Goal: Task Accomplishment & Management: Use online tool/utility

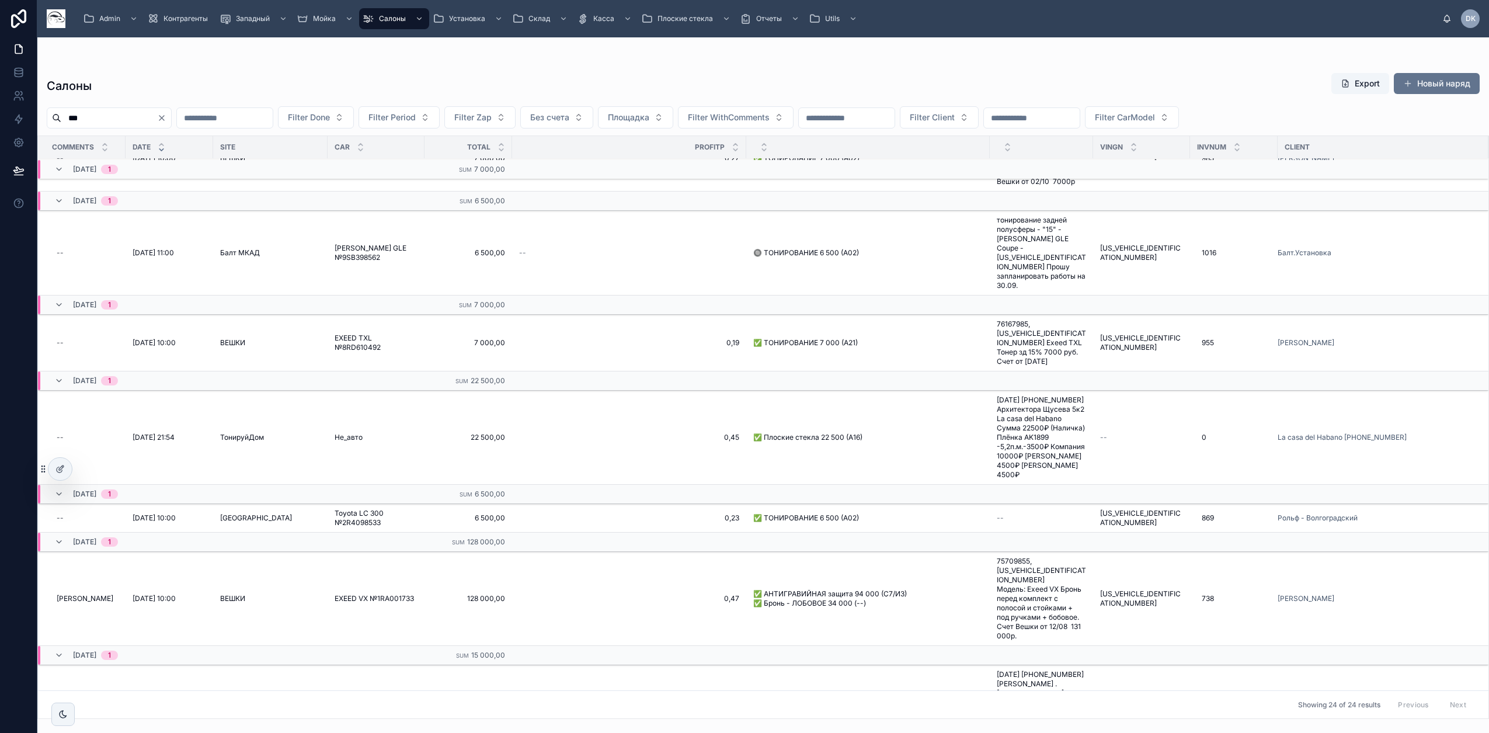
scroll to position [73, 0]
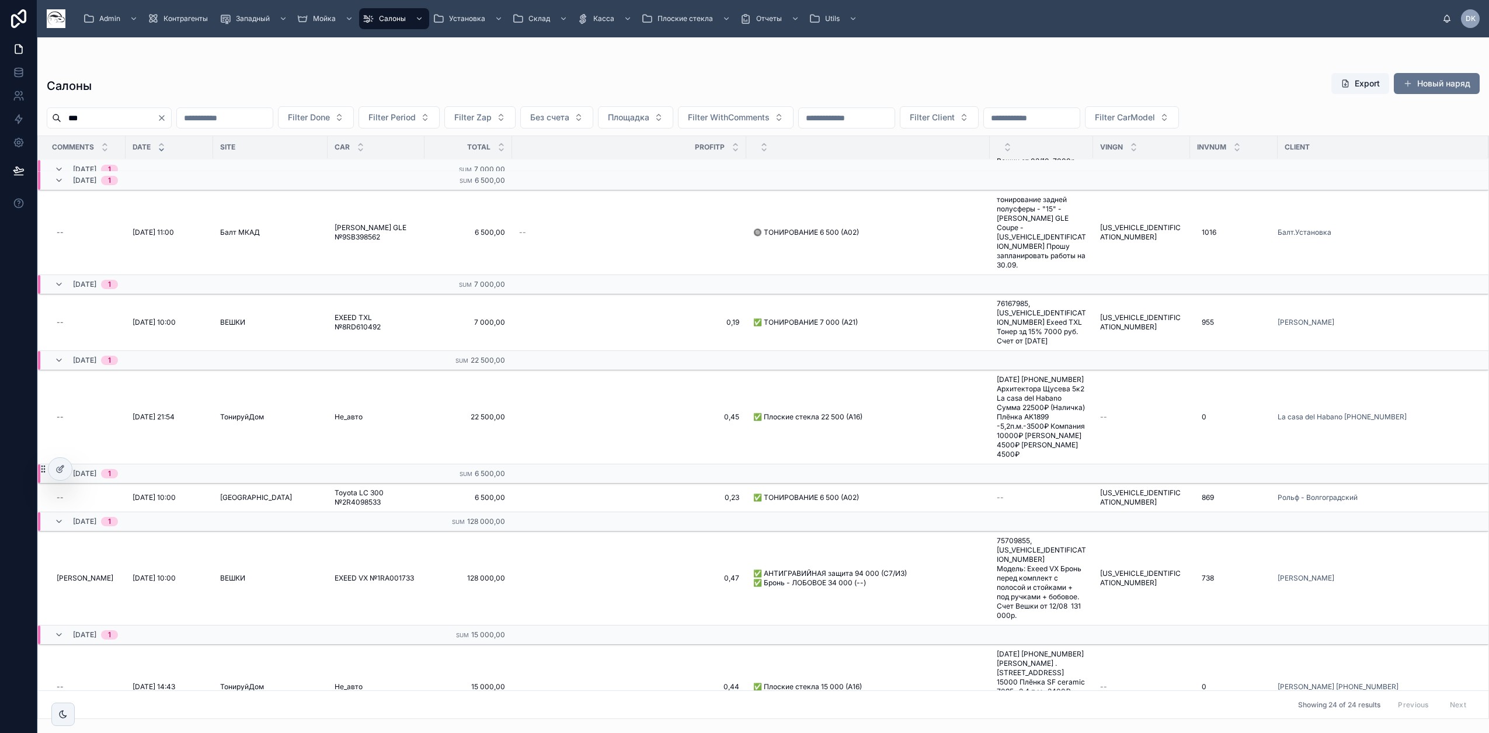
click at [58, 163] on div "[DATE] 1" at bounding box center [86, 169] width 64 height 19
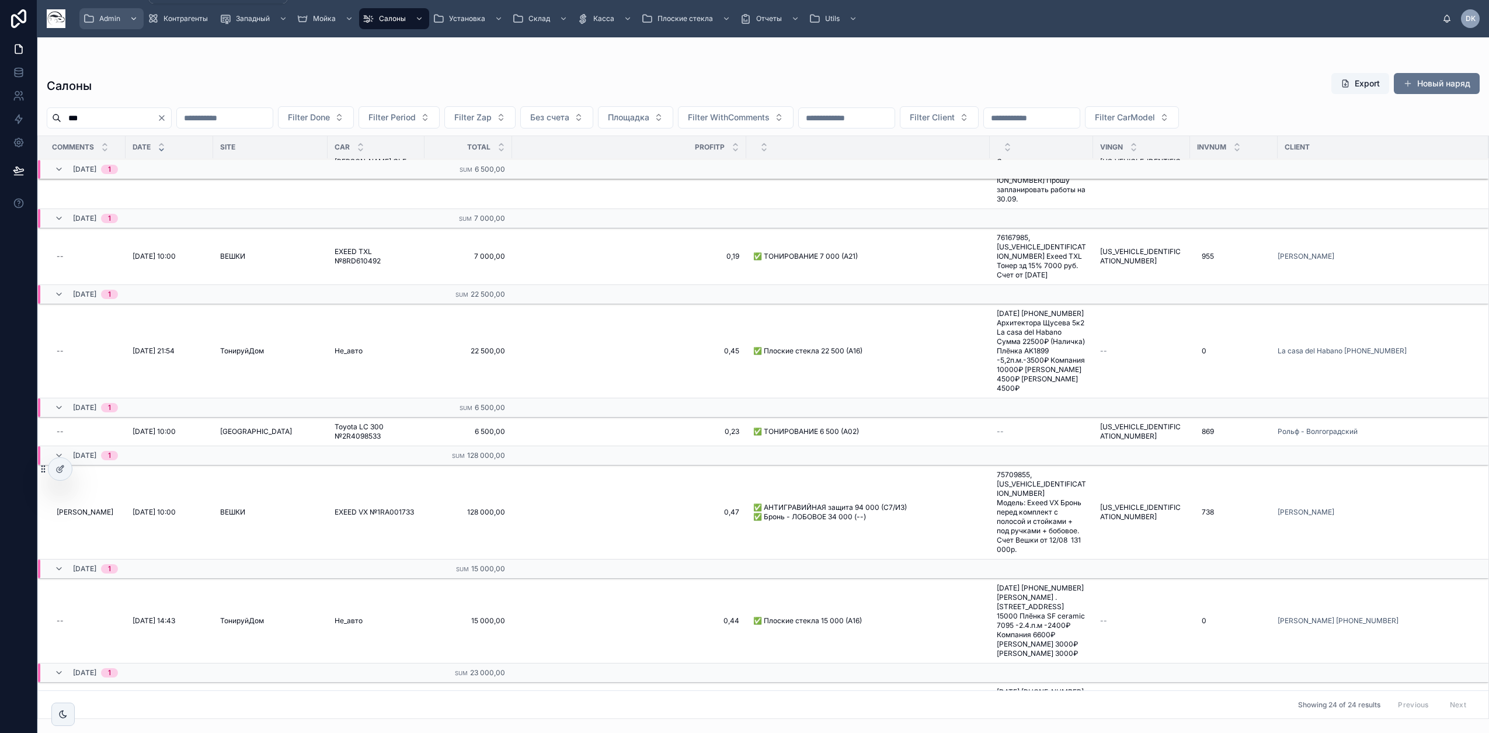
click at [113, 22] on span "Admin" at bounding box center [109, 18] width 21 height 9
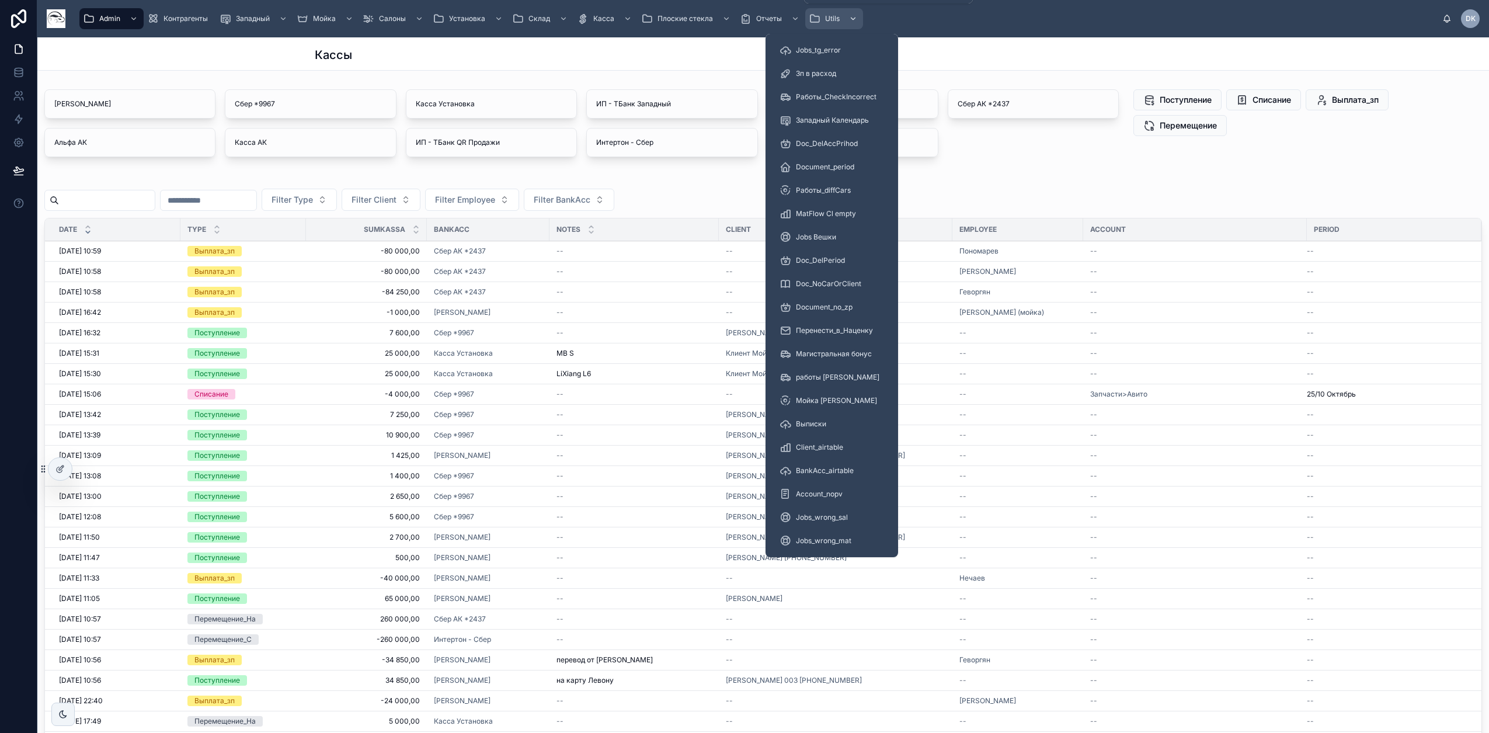
click at [785, 15] on span "Utils" at bounding box center [832, 18] width 15 height 9
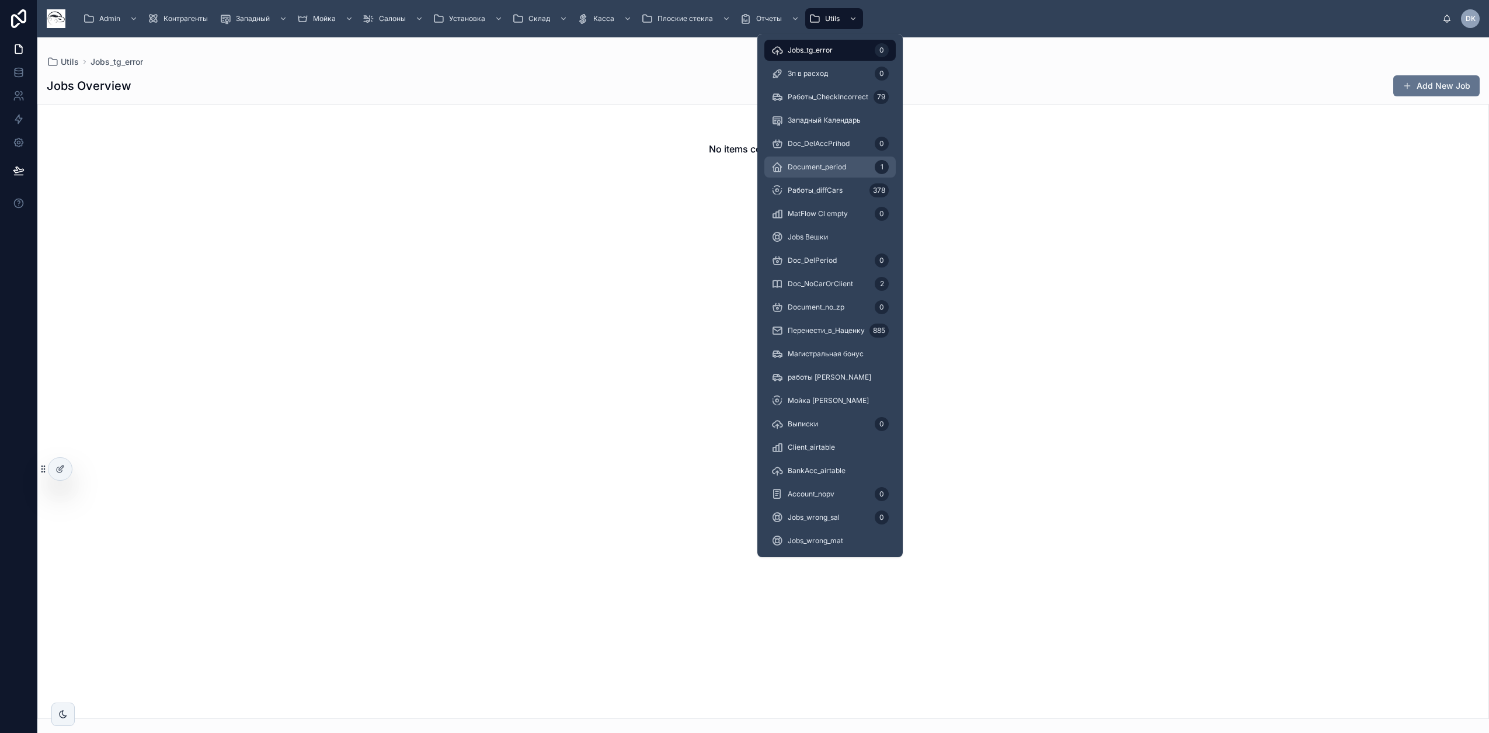
click at [785, 169] on span "Document_period" at bounding box center [817, 166] width 58 height 9
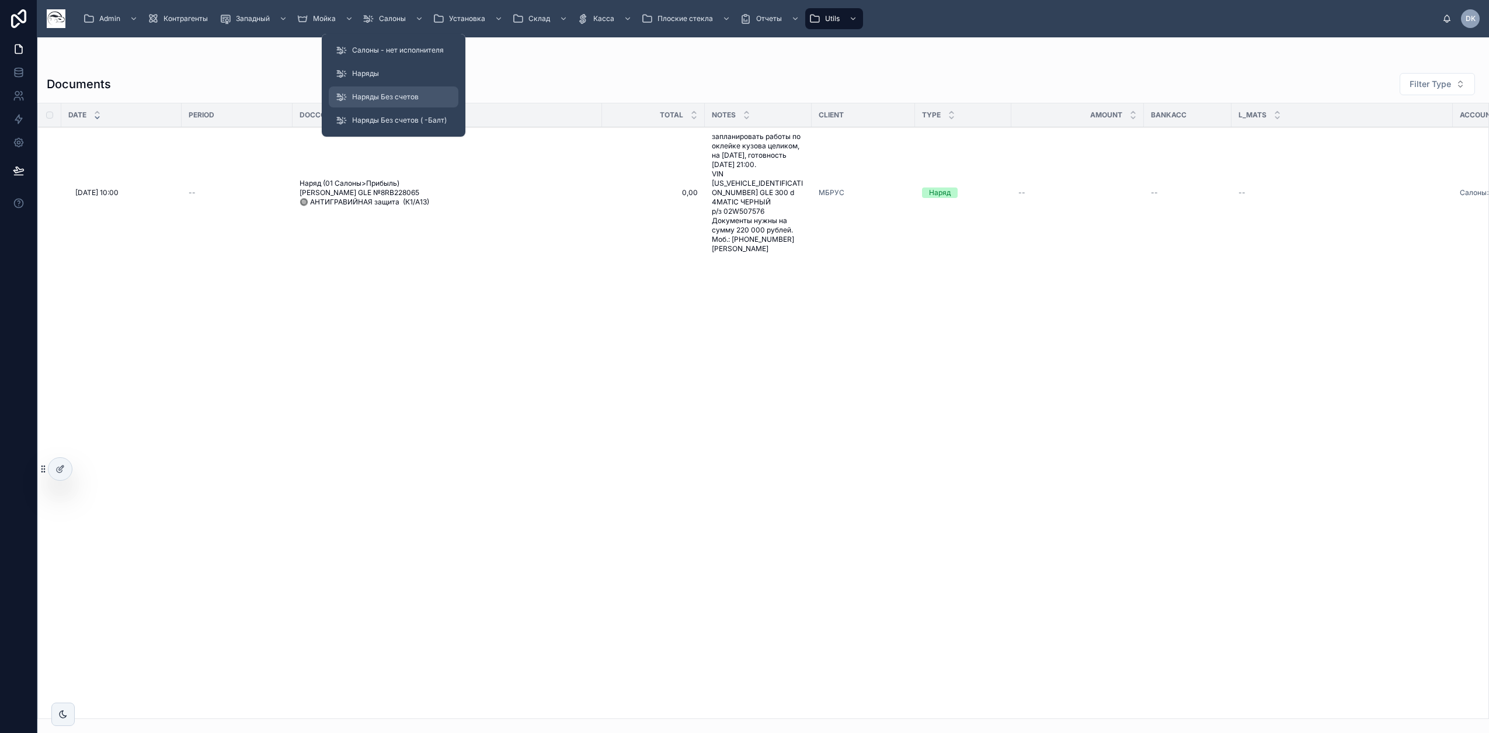
click at [392, 95] on span "Наряды Без счетов" at bounding box center [385, 96] width 67 height 9
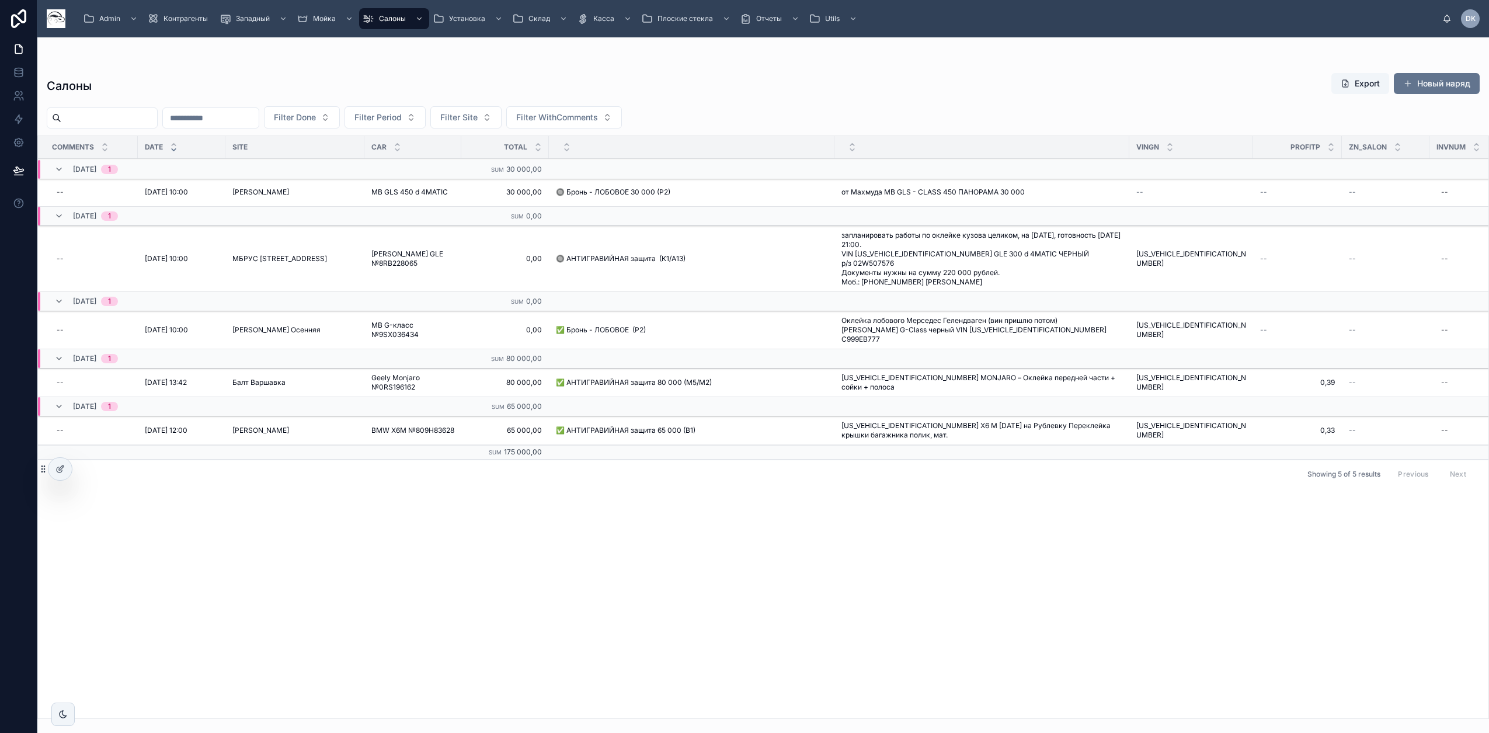
click at [141, 124] on input "text" at bounding box center [109, 118] width 96 height 16
paste input "**********"
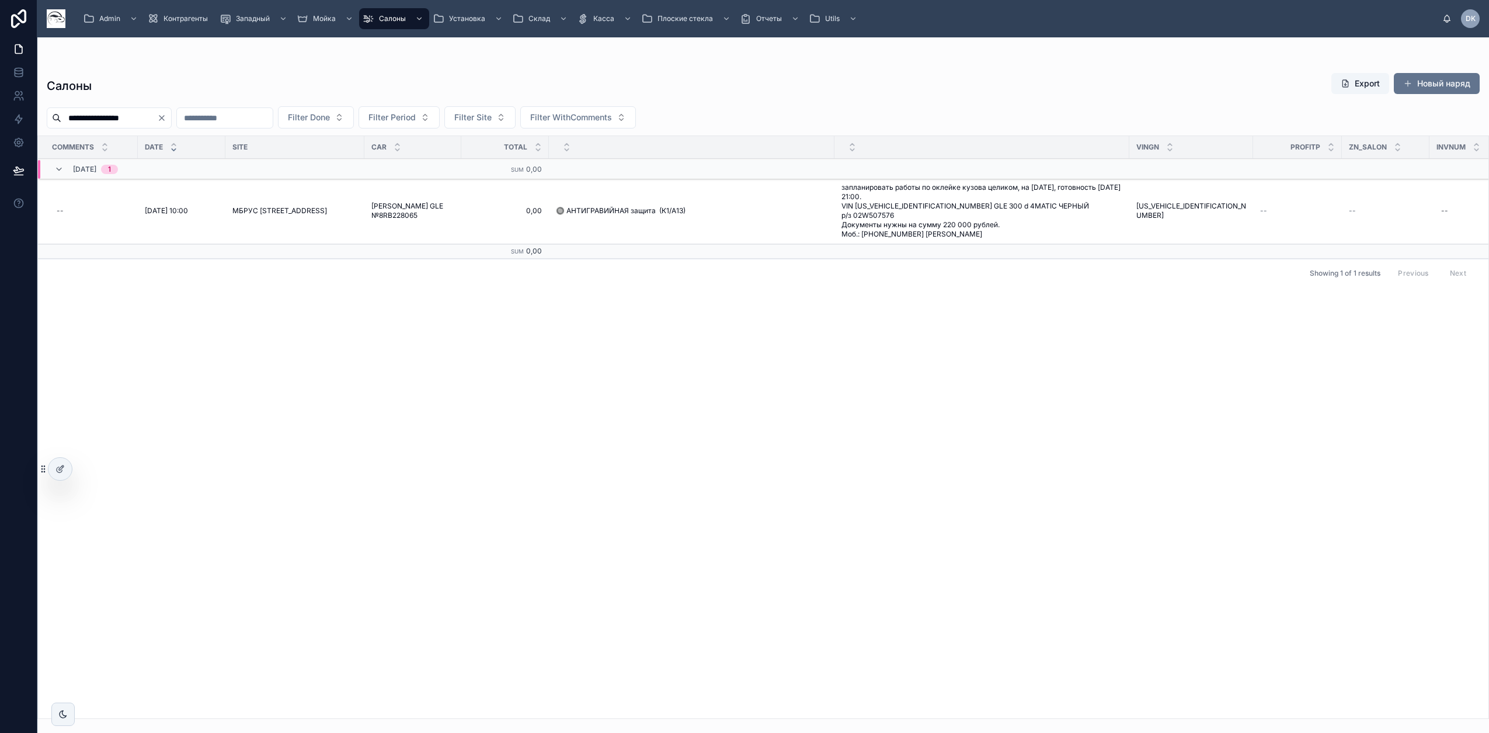
type input "**********"
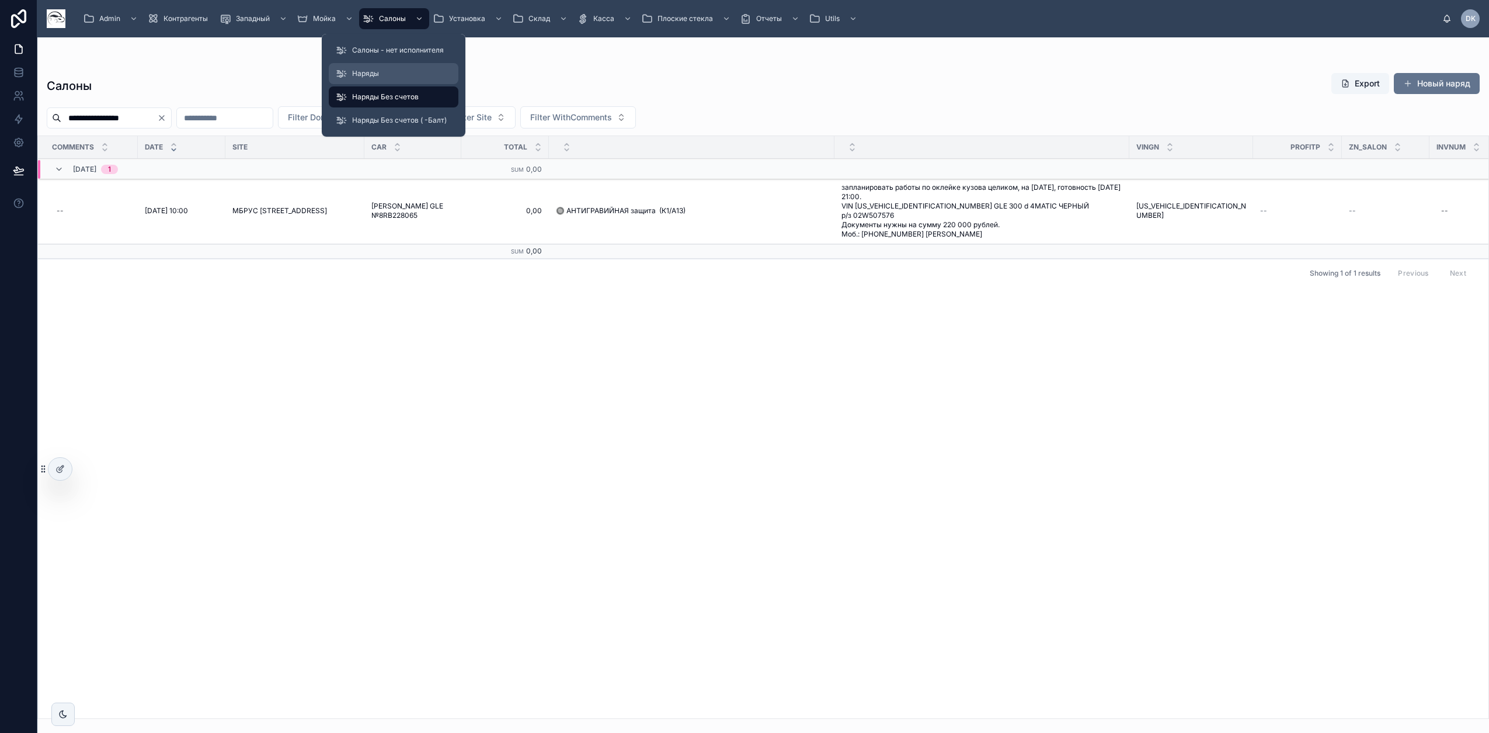
click at [373, 67] on div "Наряды" at bounding box center [394, 73] width 116 height 19
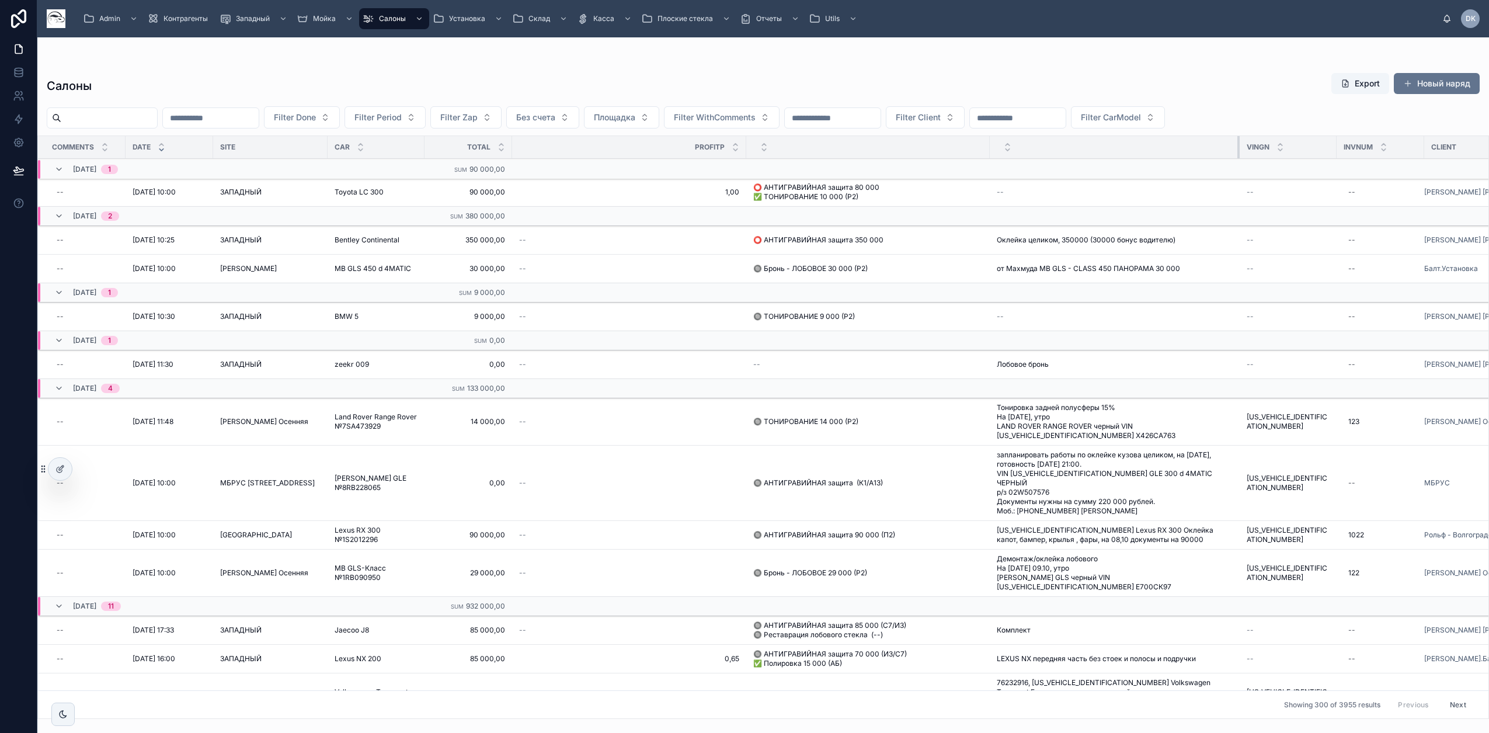
drag, startPoint x: 1099, startPoint y: 143, endPoint x: 1245, endPoint y: 152, distance: 146.9
click at [785, 152] on div at bounding box center [1240, 147] width 5 height 22
